Goal: Task Accomplishment & Management: Manage account settings

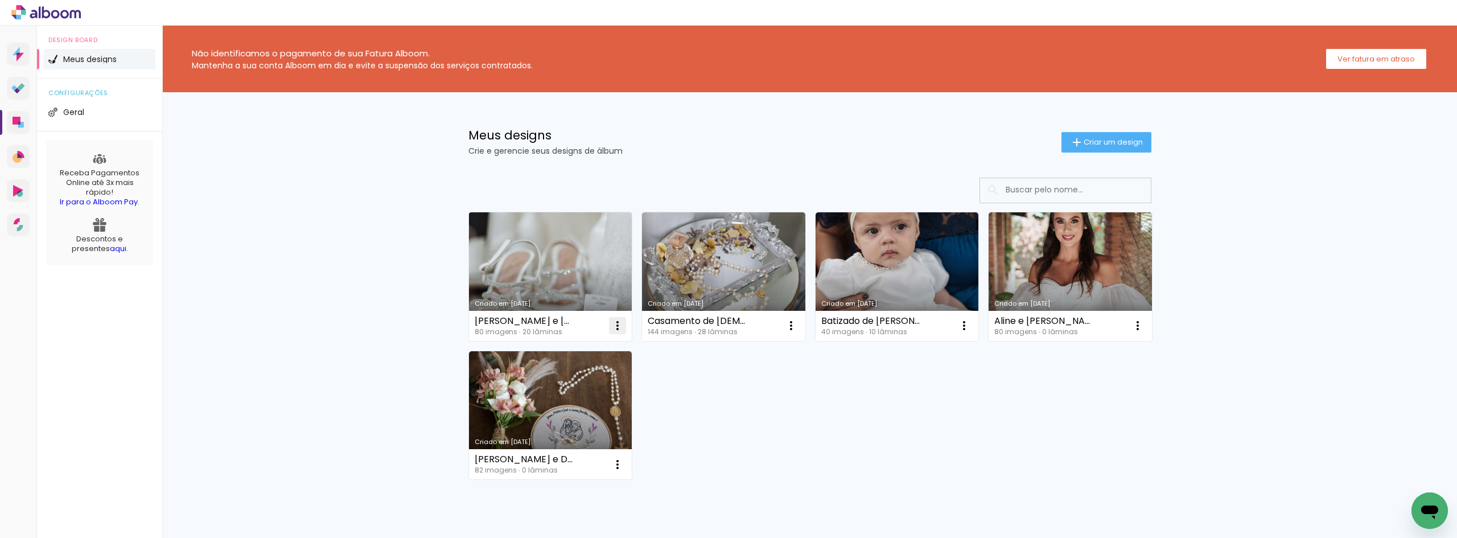
click at [611, 332] on iron-icon at bounding box center [618, 326] width 14 height 14
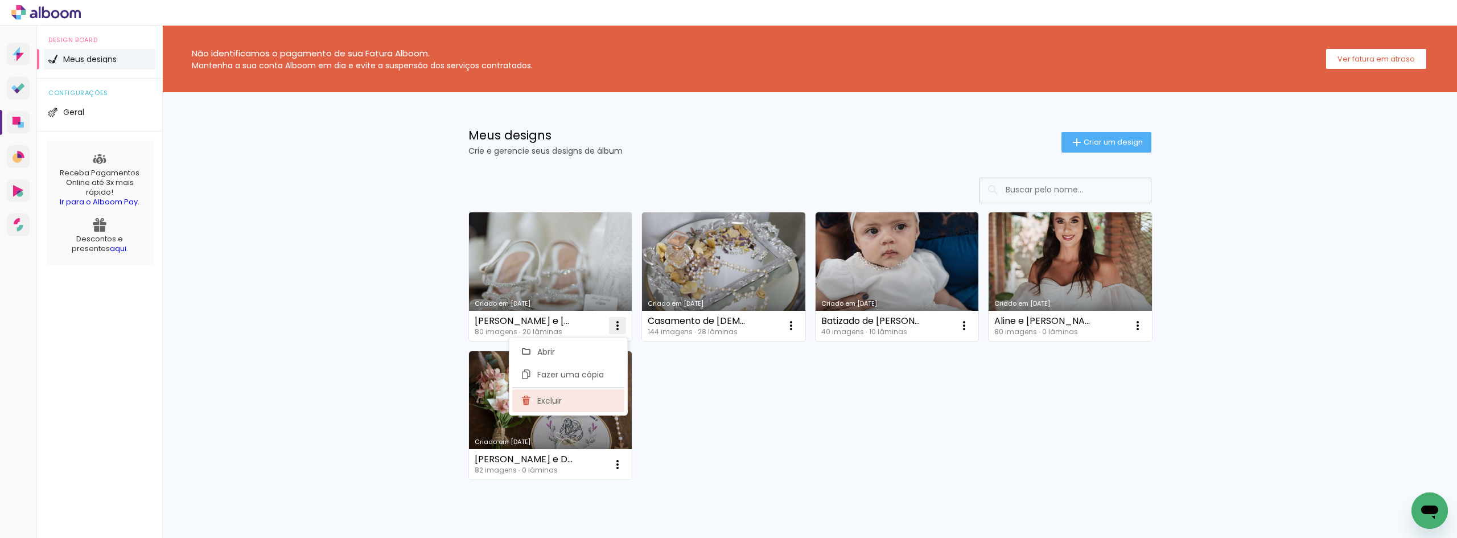
click at [588, 397] on paper-item "Excluir" at bounding box center [568, 400] width 112 height 23
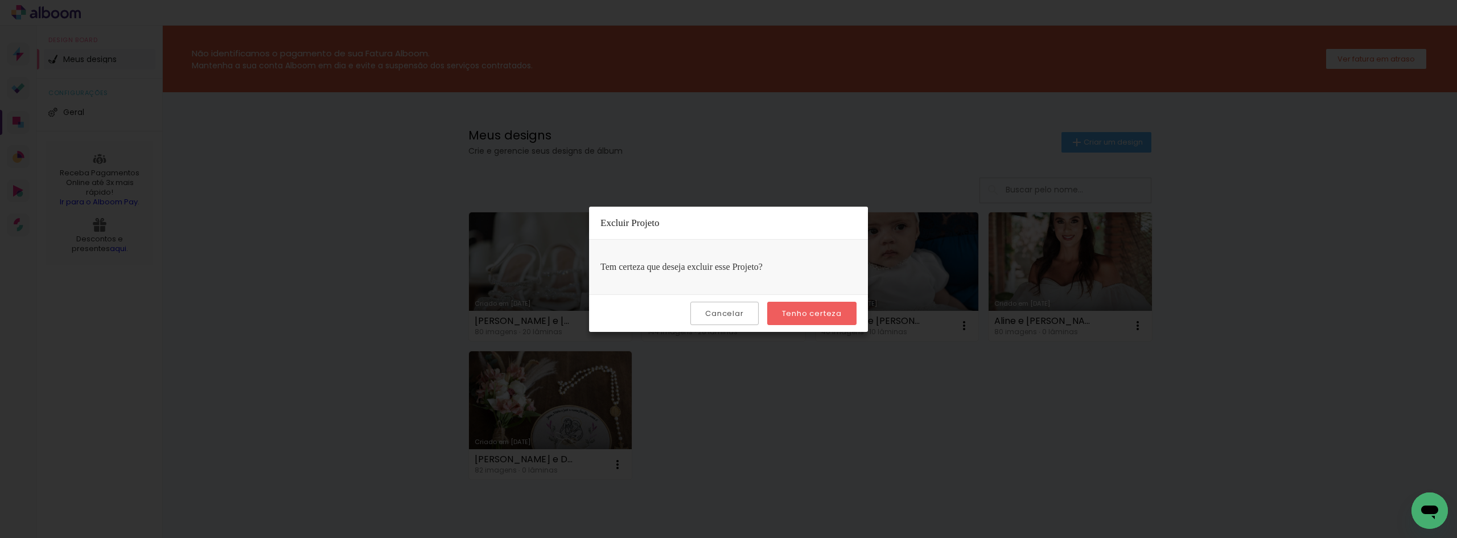
click at [0, 0] on slot "Tenho certeza" at bounding box center [0, 0] width 0 height 0
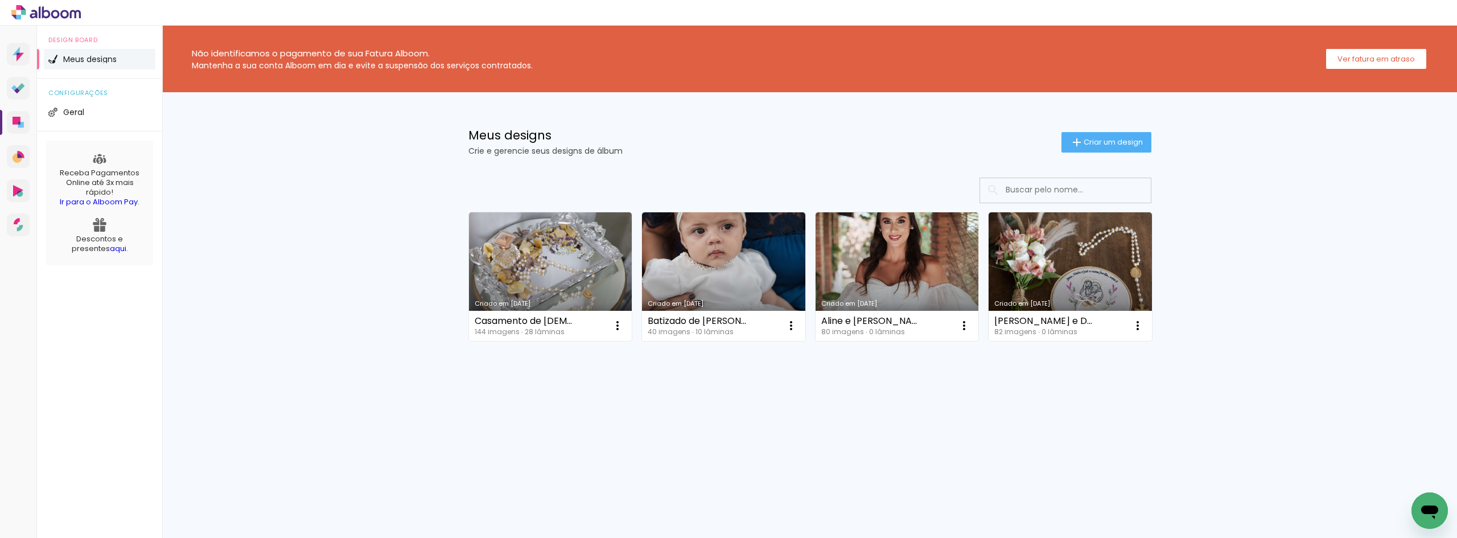
click at [779, 432] on div "Criado em [DATE] Casamento de [PERSON_NAME] e Amauri 144 imagens ∙ 28 lâminas A…" at bounding box center [810, 306] width 740 height 281
click at [625, 326] on iron-icon at bounding box center [618, 326] width 14 height 14
click at [775, 397] on paper-item "Excluir" at bounding box center [746, 400] width 112 height 23
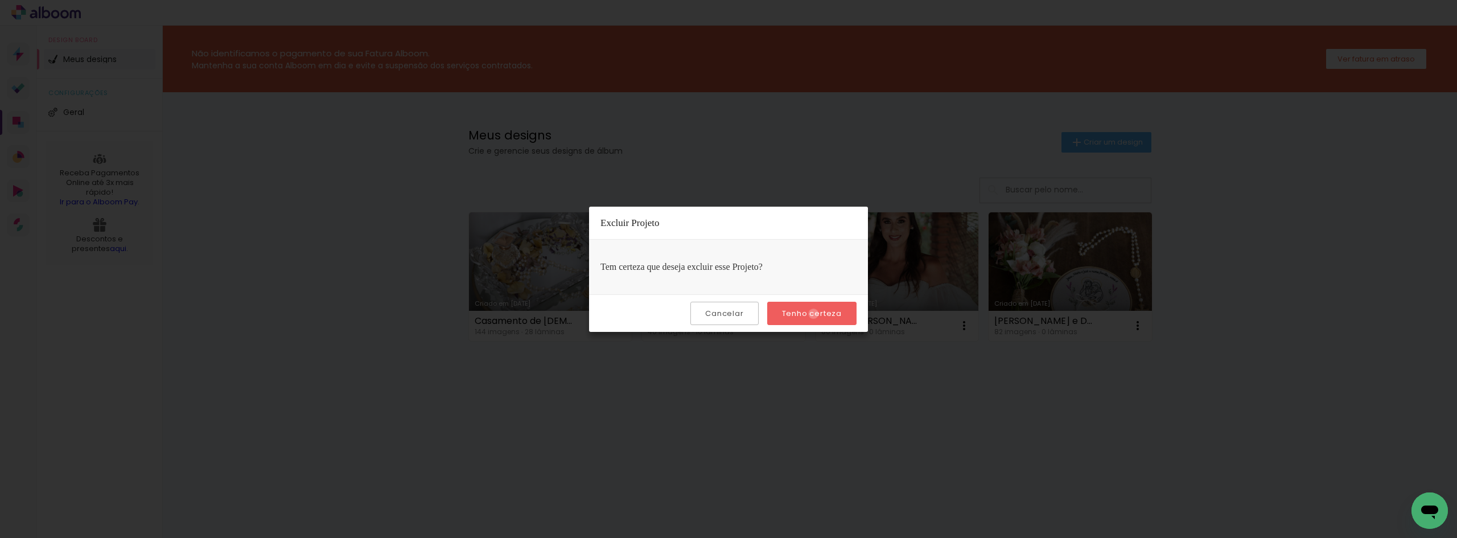
click at [0, 0] on slot "Tenho certeza" at bounding box center [0, 0] width 0 height 0
